Goal: Transaction & Acquisition: Purchase product/service

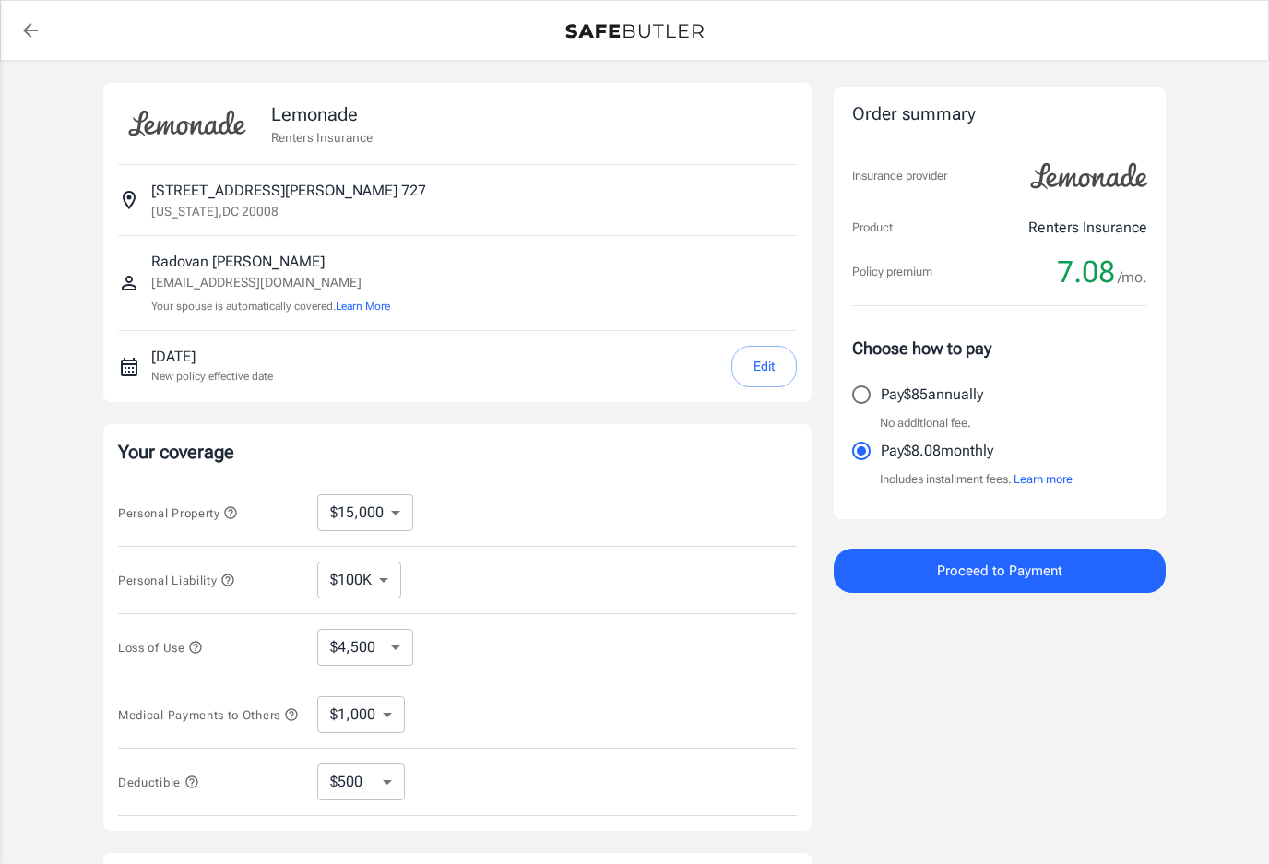
select select "15000"
select select "500"
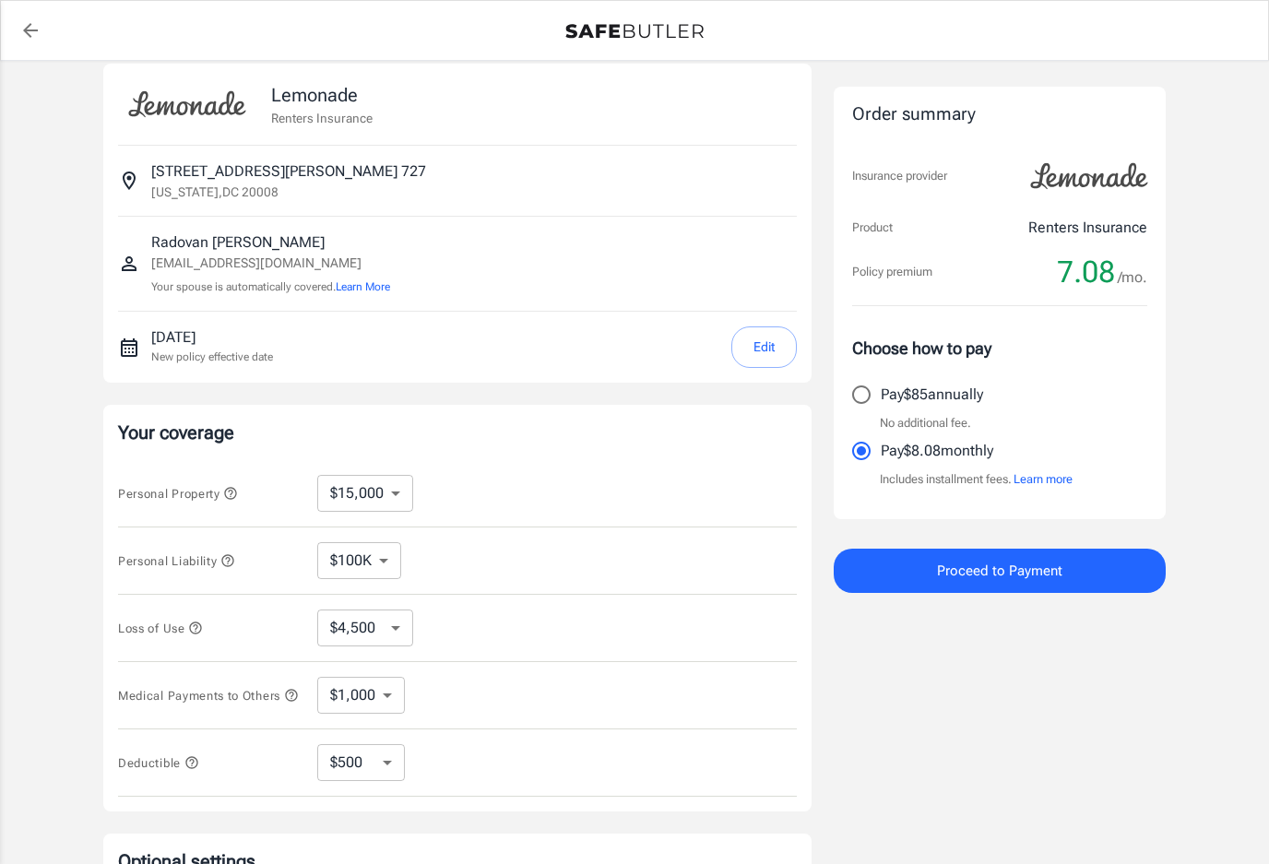
scroll to position [7, 0]
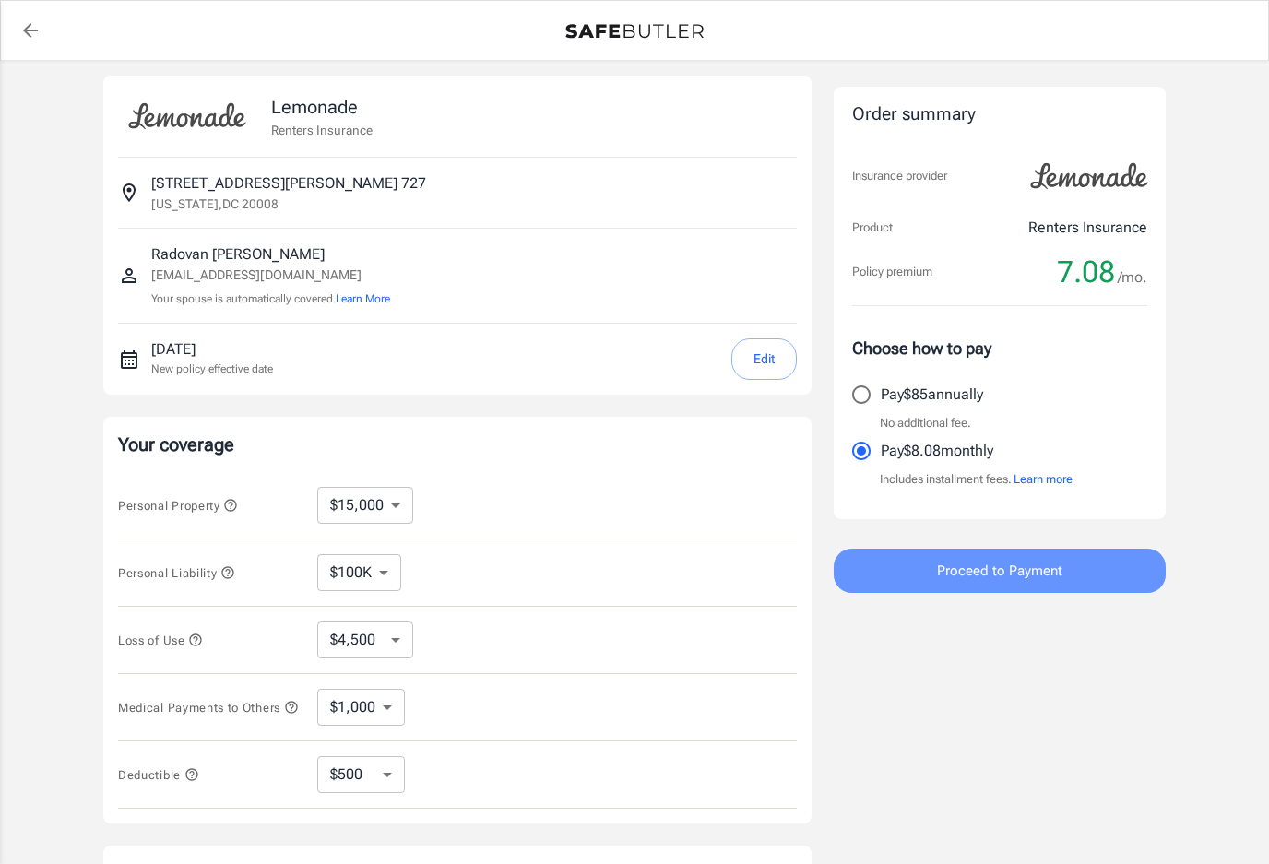
click at [1030, 580] on span "Proceed to Payment" at bounding box center [999, 571] width 125 height 24
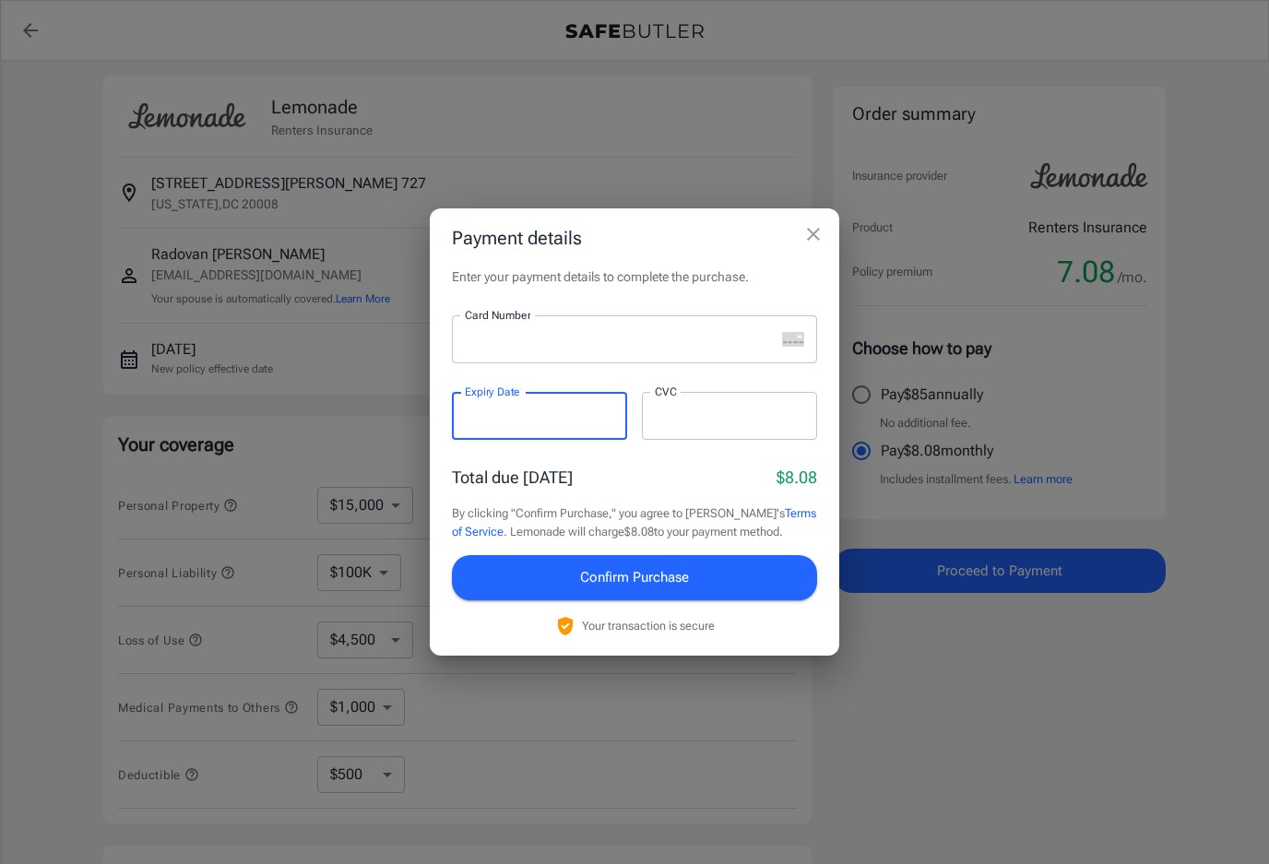
click at [720, 440] on div at bounding box center [729, 416] width 175 height 48
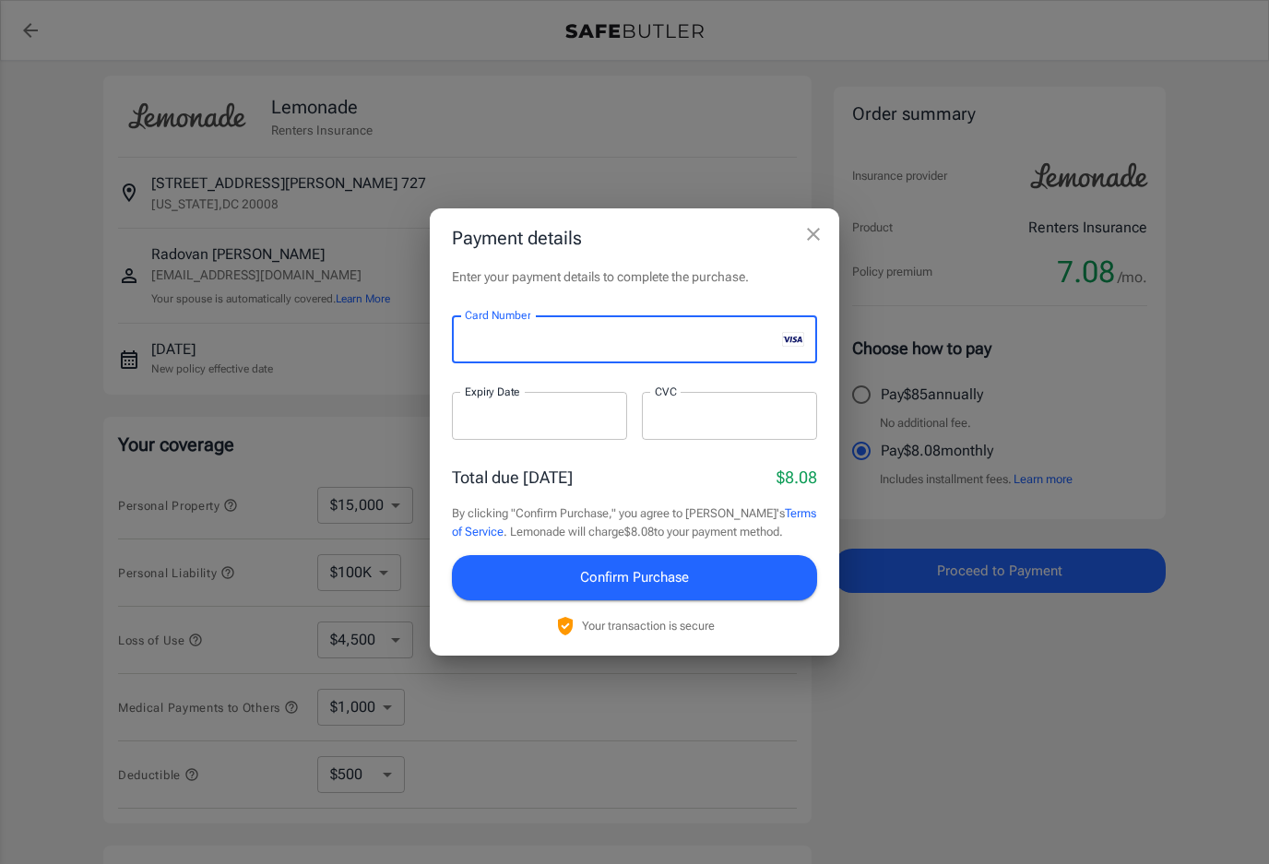
click at [579, 440] on div at bounding box center [539, 416] width 175 height 48
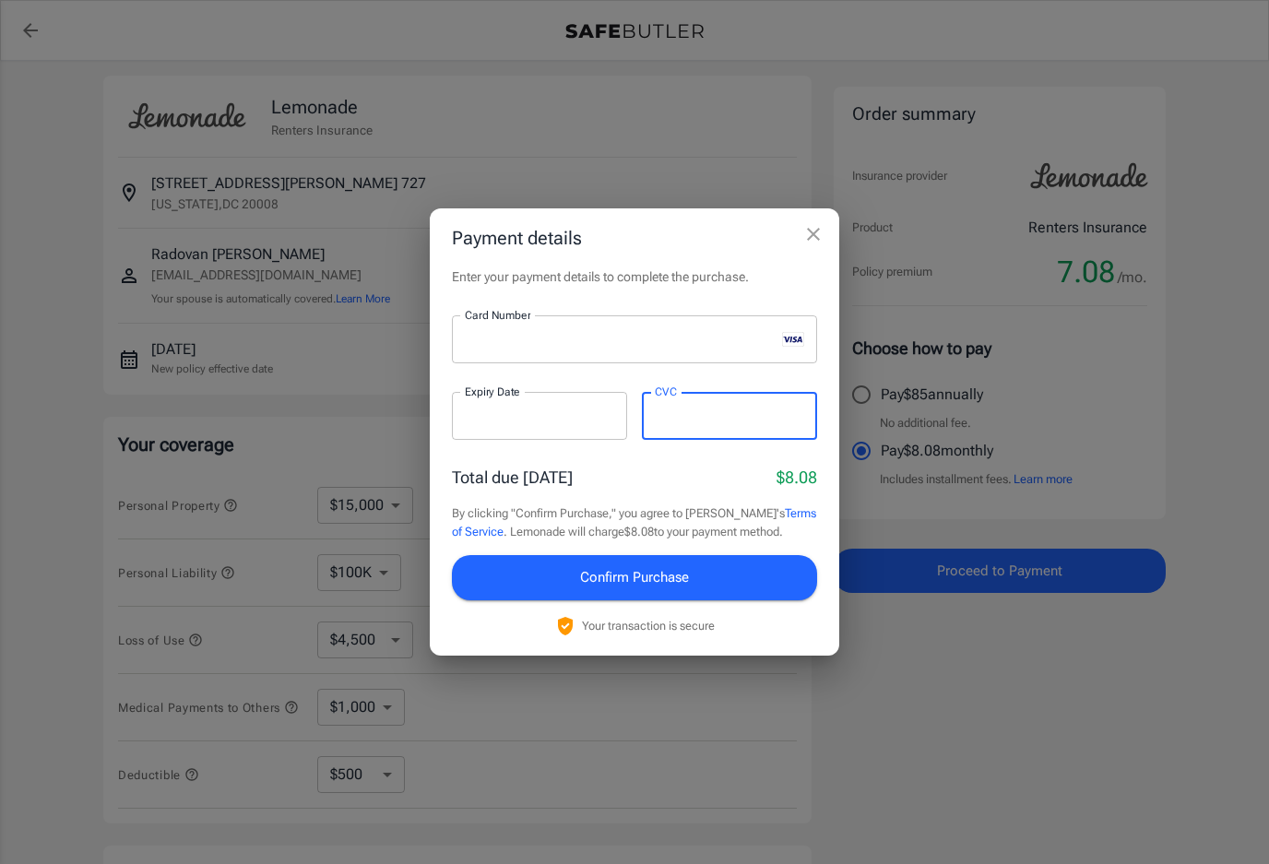
click at [652, 586] on span "Confirm Purchase" at bounding box center [634, 577] width 109 height 24
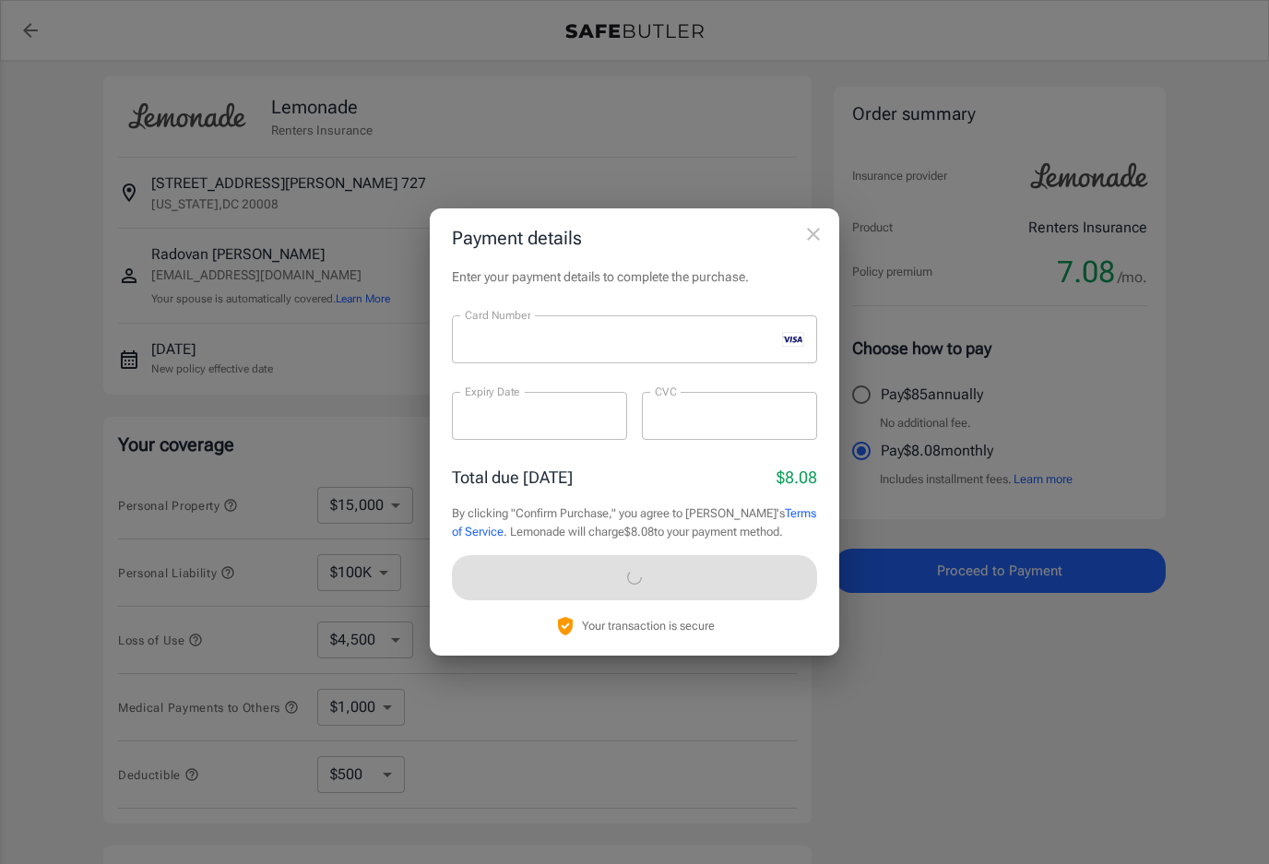
click at [807, 244] on h2 "Payment details" at bounding box center [635, 237] width 410 height 59
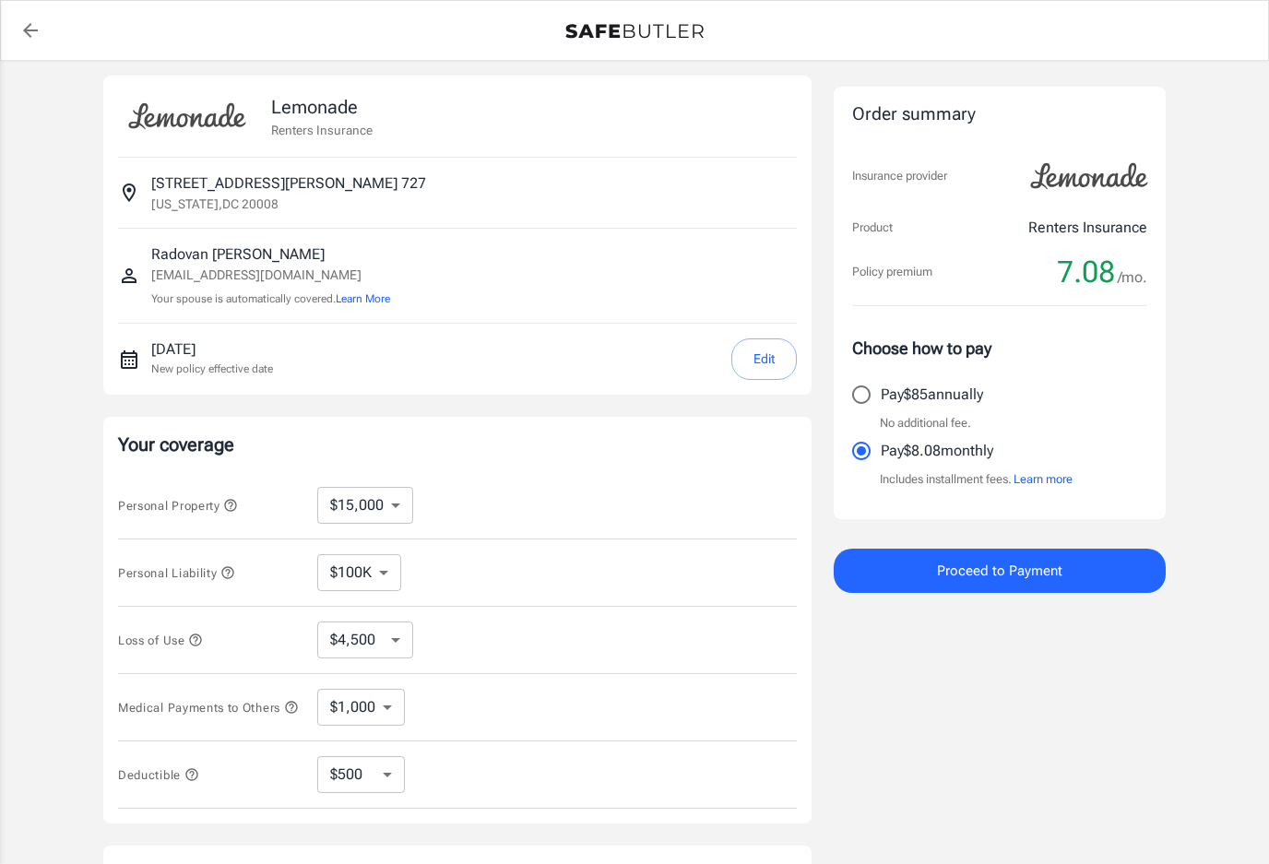
click at [778, 315] on icon "close" at bounding box center [769, 321] width 17 height 13
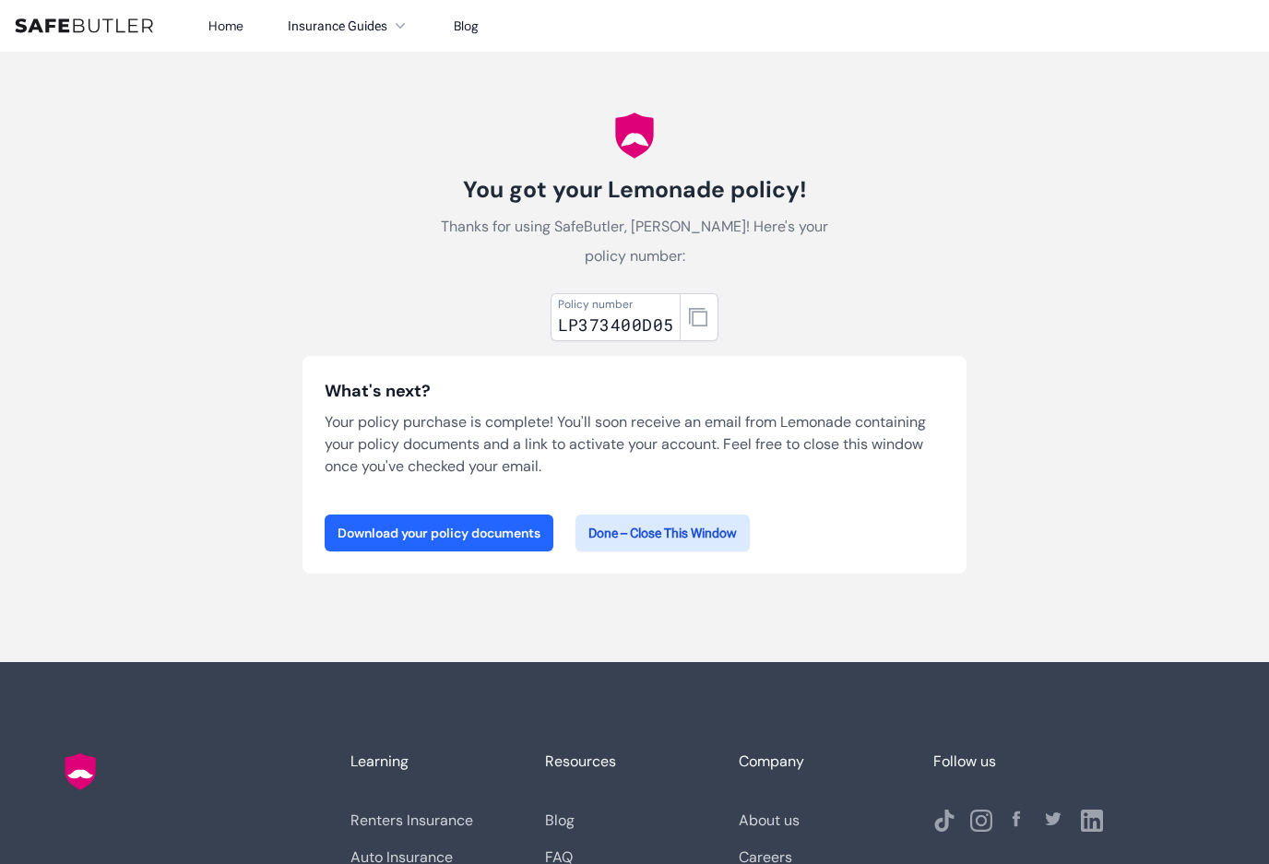
click at [504, 525] on link "Download your policy documents" at bounding box center [439, 533] width 229 height 37
